Goal: Transaction & Acquisition: Purchase product/service

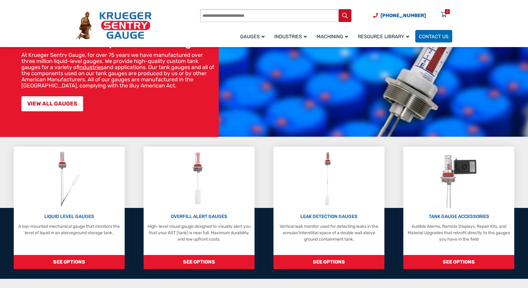
scroll to position [69, 0]
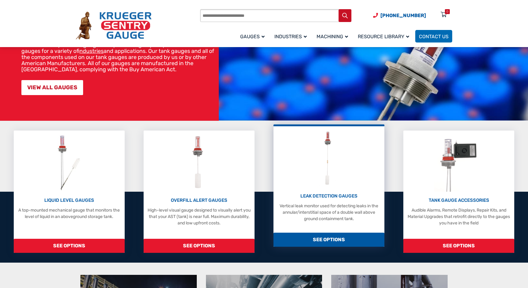
click at [325, 181] on img at bounding box center [329, 158] width 24 height 58
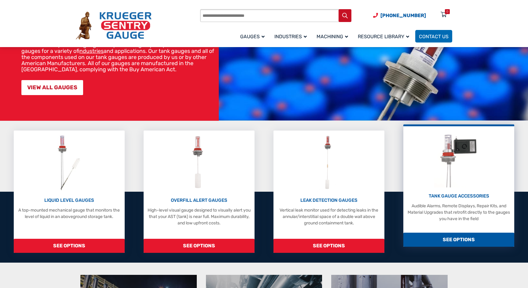
click at [439, 194] on p "TANK GAUGE ACCESSORIES" at bounding box center [458, 195] width 105 height 7
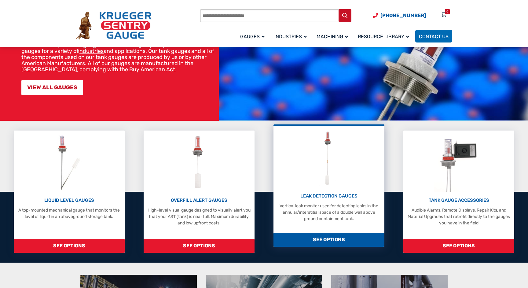
click at [329, 172] on img at bounding box center [329, 158] width 24 height 58
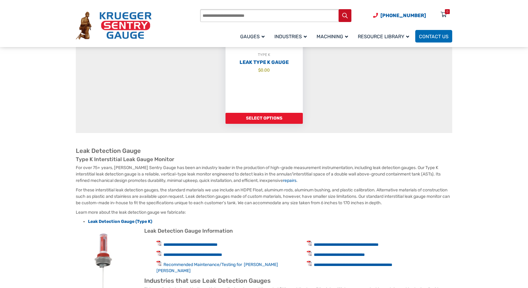
scroll to position [179, 0]
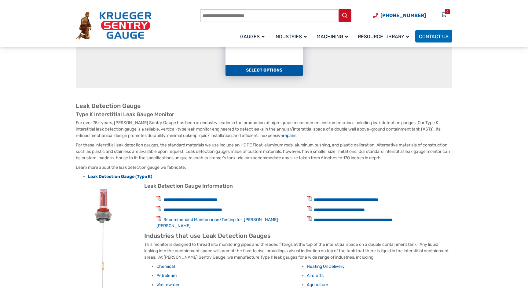
click at [268, 68] on link "Select options" at bounding box center [263, 70] width 77 height 11
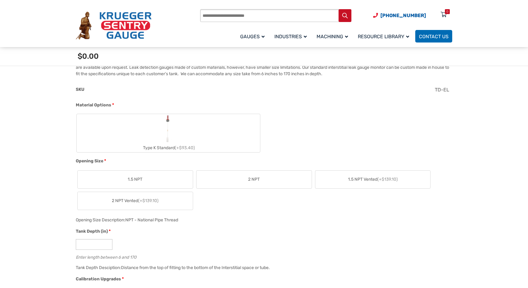
scroll to position [201, 0]
click at [244, 178] on label "2 NPT" at bounding box center [253, 179] width 115 height 18
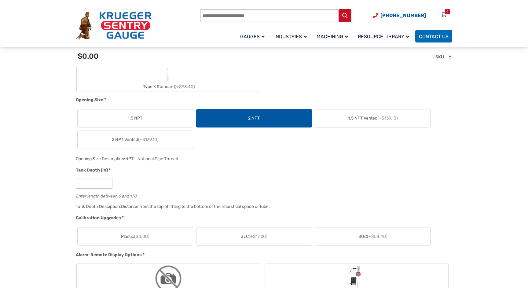
scroll to position [271, 0]
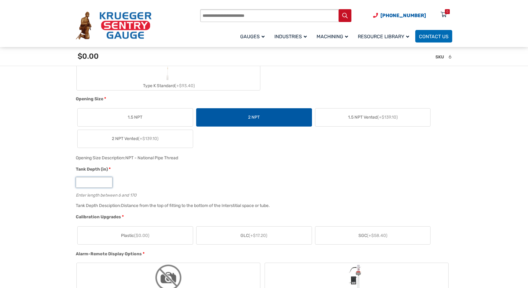
drag, startPoint x: 101, startPoint y: 181, endPoint x: 65, endPoint y: 182, distance: 36.0
click at [87, 182] on input "*" at bounding box center [94, 182] width 37 height 11
drag, startPoint x: 87, startPoint y: 182, endPoint x: 76, endPoint y: 183, distance: 11.0
click at [76, 183] on input "*" at bounding box center [94, 182] width 37 height 11
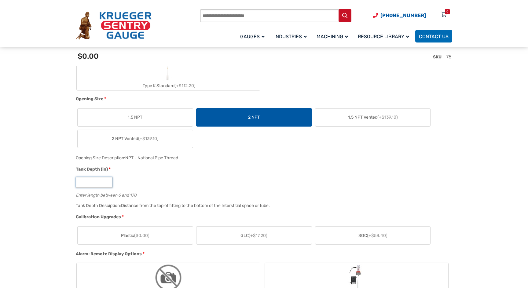
type input "**"
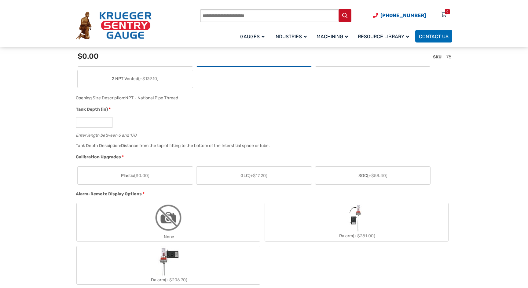
scroll to position [353, 0]
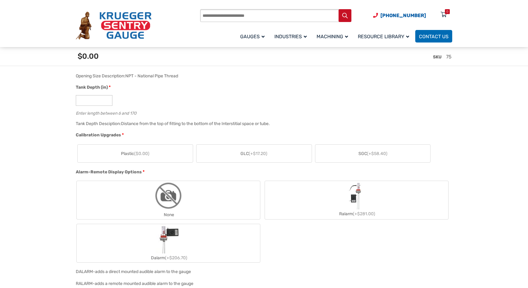
click at [145, 152] on span "($0.00)" at bounding box center [141, 153] width 15 height 5
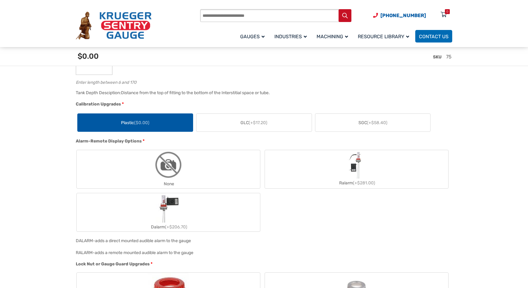
scroll to position [388, 0]
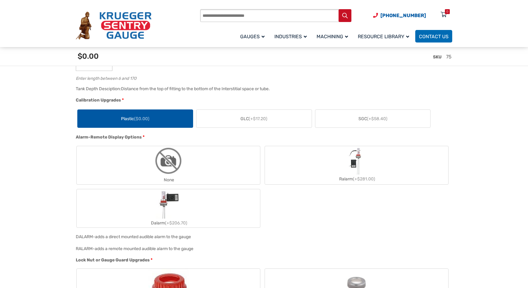
click at [171, 206] on img "Dalarm" at bounding box center [167, 203] width 25 height 29
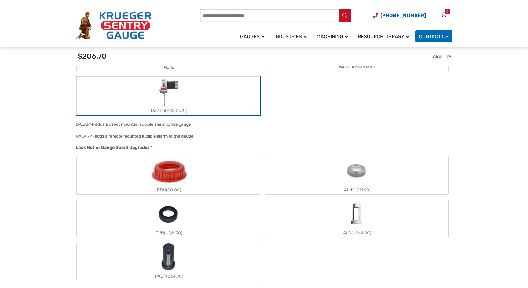
scroll to position [523, 0]
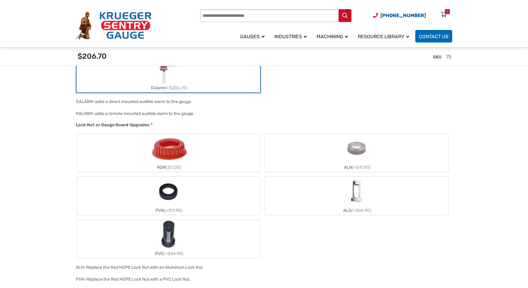
click at [175, 150] on img "RDN" at bounding box center [168, 147] width 42 height 29
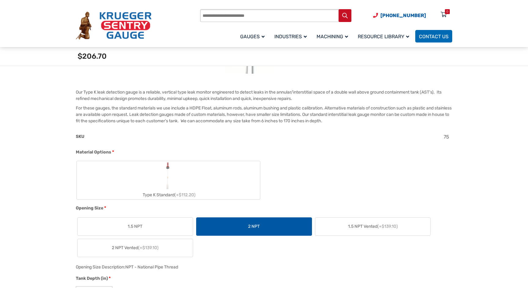
scroll to position [0, 0]
